Goal: Task Accomplishment & Management: Manage account settings

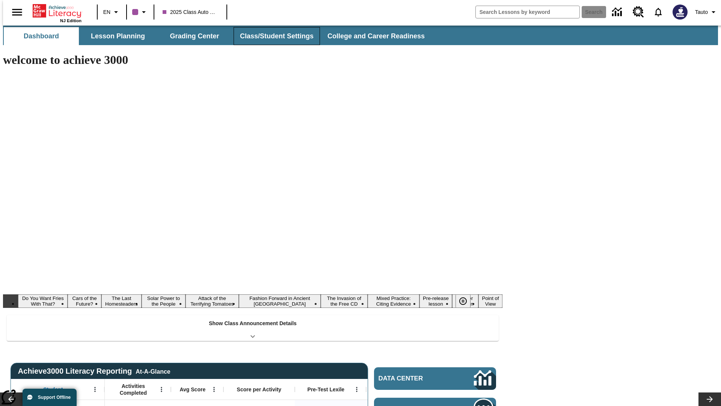
click at [273, 36] on button "Class/Student Settings" at bounding box center [277, 36] width 86 height 18
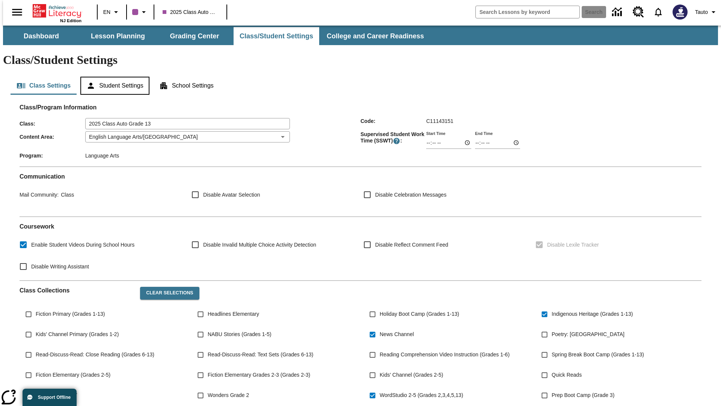
click at [113, 77] on button "Student Settings" at bounding box center [114, 86] width 69 height 18
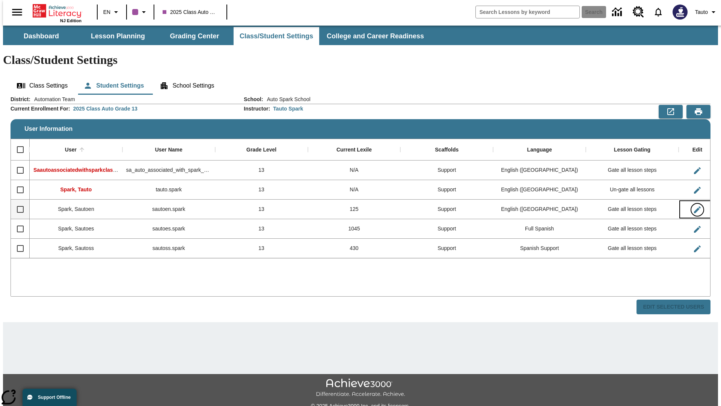
click at [694, 206] on icon "Edit User" at bounding box center [697, 209] width 7 height 7
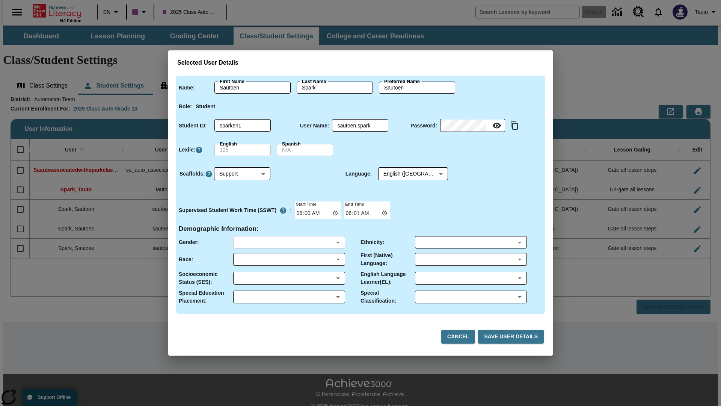
click at [289, 242] on body "Skip to main content NJ Edition EN 2025 Class Auto Grade 13 Search 0 Tauto Dash…" at bounding box center [360, 224] width 715 height 397
click at [289, 259] on body "Skip to main content NJ Edition EN 2025 Class Auto Grade 13 Search 0 Tauto Dash…" at bounding box center [360, 224] width 715 height 397
click at [289, 278] on body "Skip to main content NJ Edition EN 2025 Class Auto Grade 13 Search 0 Tauto Dash…" at bounding box center [360, 224] width 715 height 397
click at [289, 297] on body "Skip to main content NJ Edition EN 2025 Class Auto Grade 13 Search 0 Tauto Dash…" at bounding box center [360, 224] width 715 height 397
click at [471, 242] on body "Skip to main content NJ Edition EN 2025 Class Auto Grade 13 Search 0 Tauto Dash…" at bounding box center [360, 224] width 715 height 397
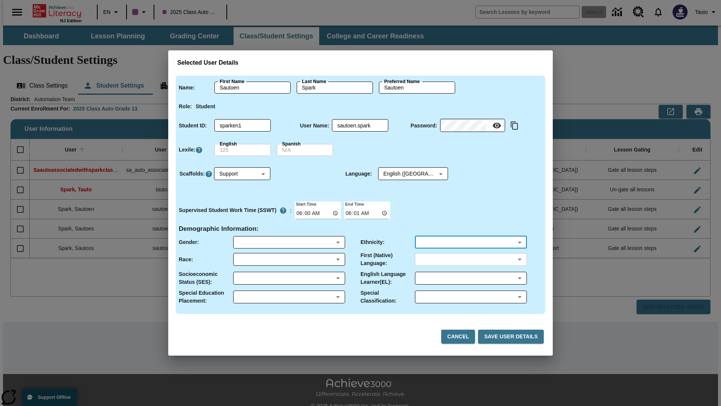
click at [471, 259] on body "Skip to main content NJ Edition EN 2025 Class Auto Grade 13 Search 0 Tauto Dash…" at bounding box center [360, 224] width 715 height 397
